Goal: Information Seeking & Learning: Check status

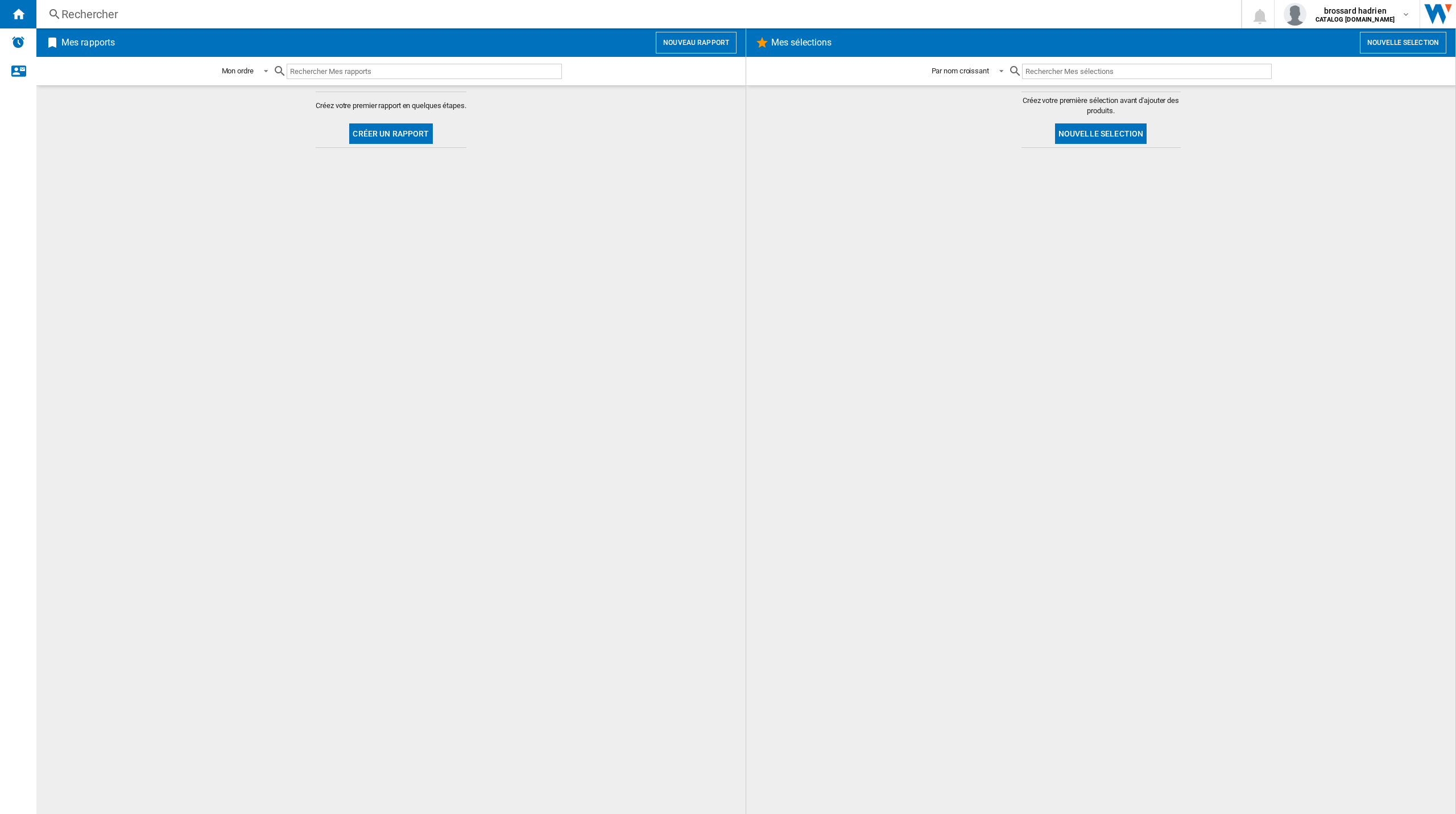
click at [265, 11] on div "Rechercher" at bounding box center [636, 14] width 1150 height 16
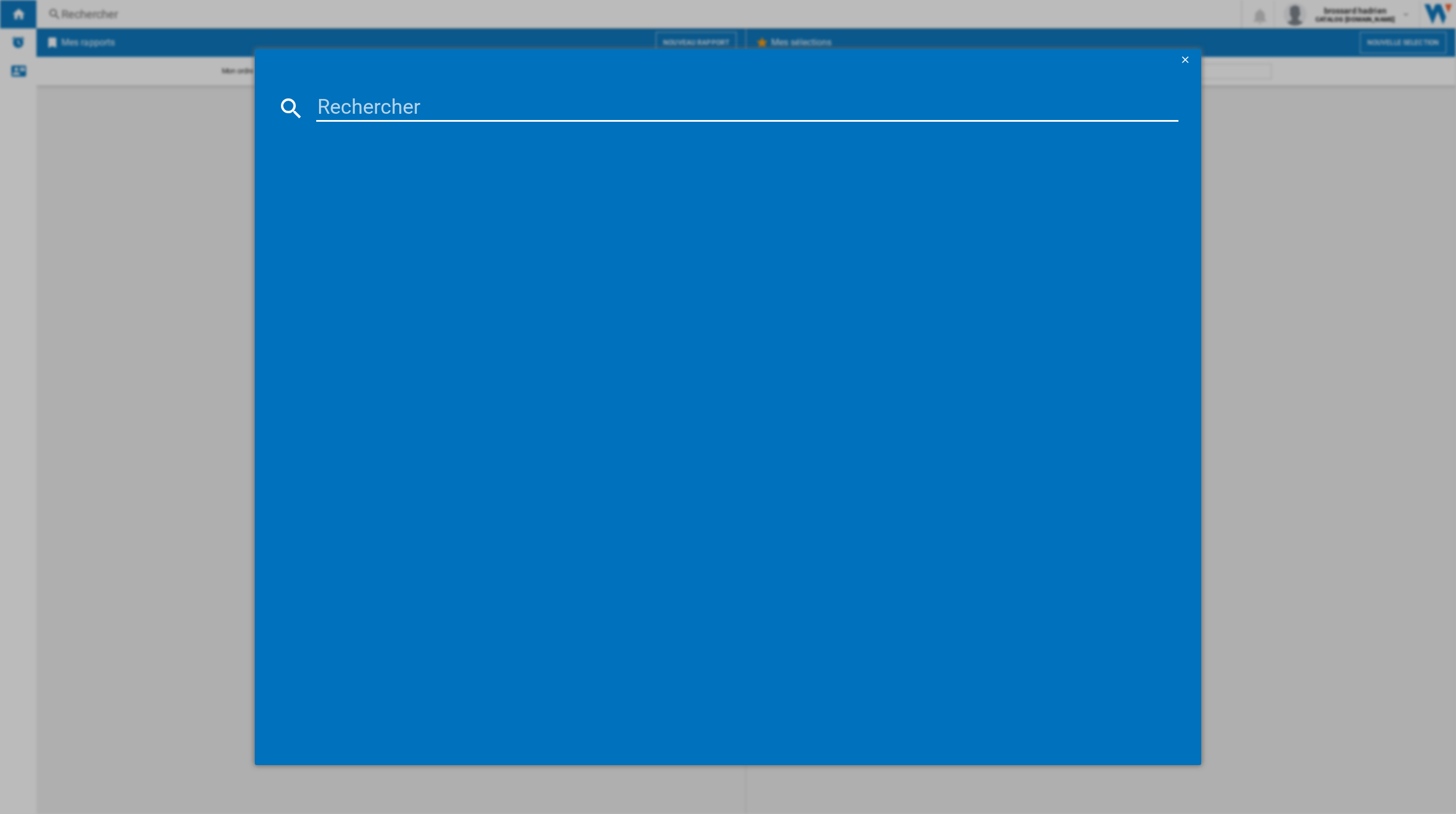
click at [370, 121] on md-dialog-content at bounding box center [728, 418] width 946 height 693
drag, startPoint x: 376, startPoint y: 113, endPoint x: 386, endPoint y: 110, distance: 10.4
click at [377, 111] on input at bounding box center [747, 108] width 862 height 27
type input "75ut80"
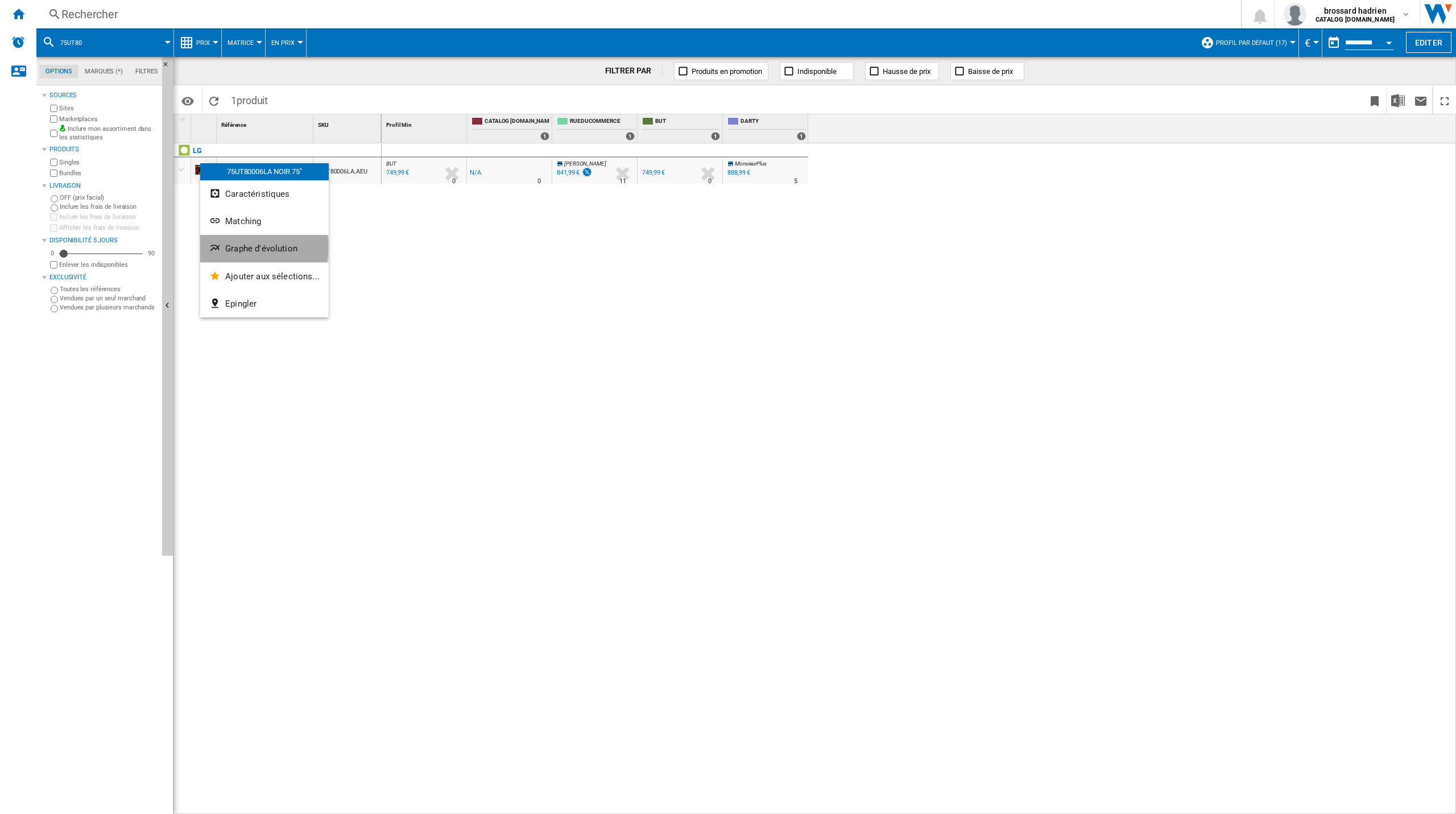
click at [249, 247] on span "Graphe d'évolution" at bounding box center [261, 248] width 72 height 10
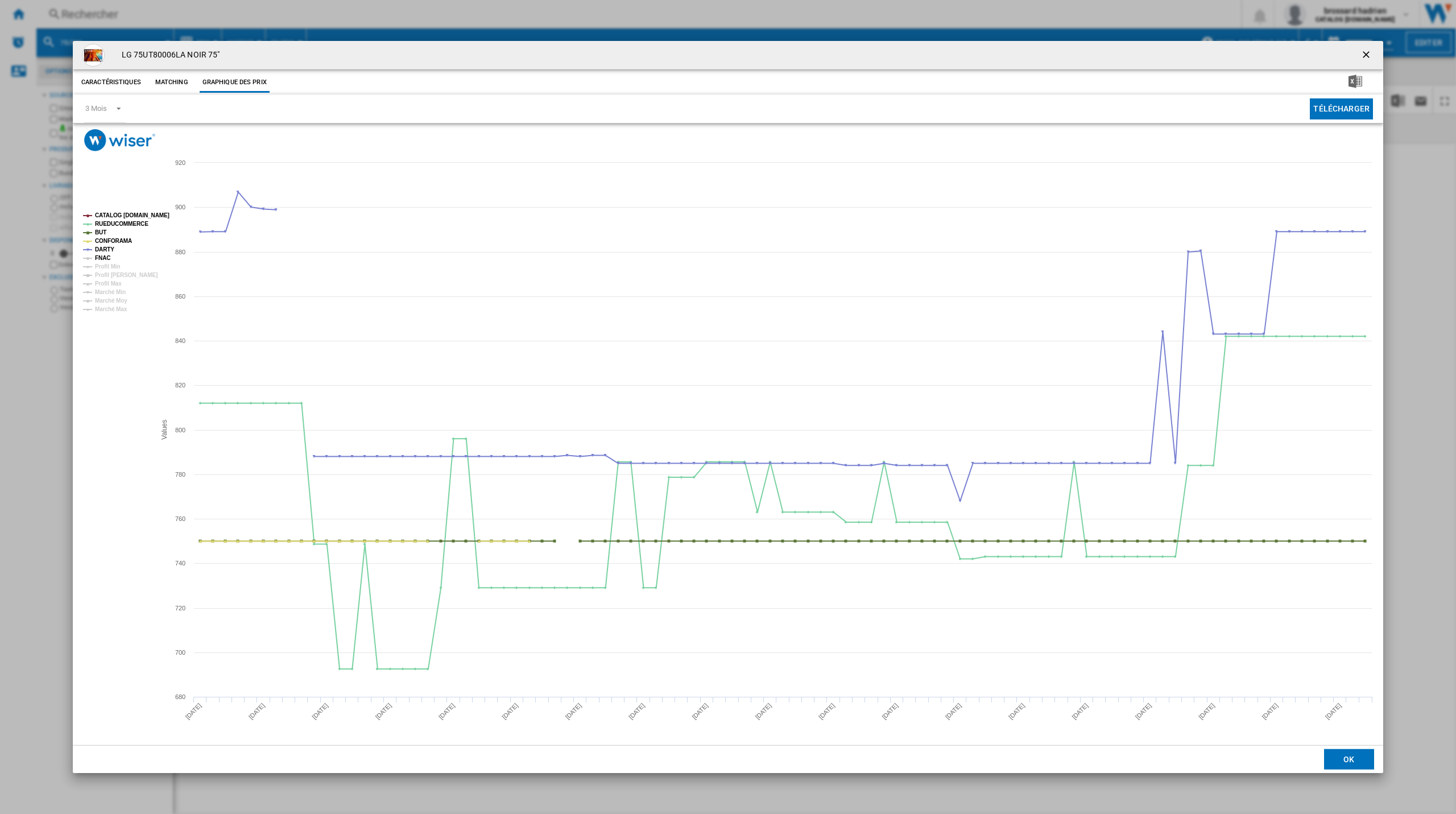
click at [108, 261] on tspan "FNAC" at bounding box center [102, 258] width 15 height 6
click at [1366, 54] on ng-md-icon "getI18NText('BUTTONS.CLOSE_DIALOG')" at bounding box center [1366, 55] width 14 height 14
